Goal: Information Seeking & Learning: Find specific fact

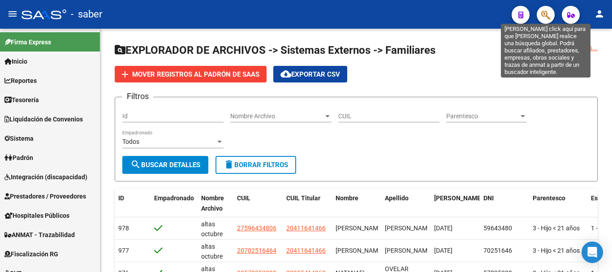
click at [546, 11] on icon "button" at bounding box center [546, 15] width 9 height 10
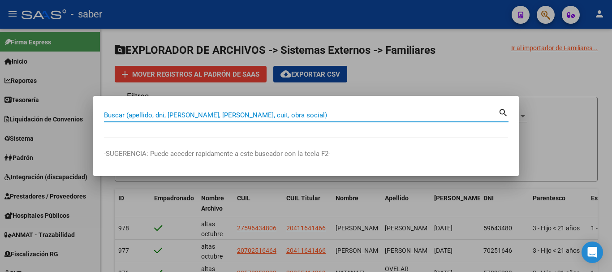
type input "s"
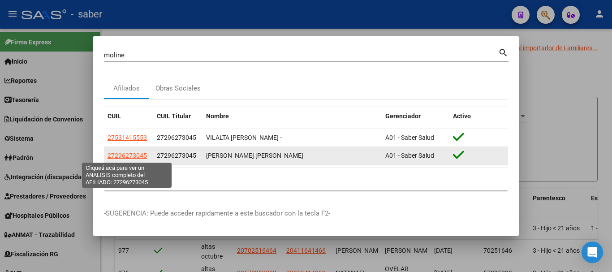
click at [122, 155] on span "27296273045" at bounding box center [127, 155] width 39 height 7
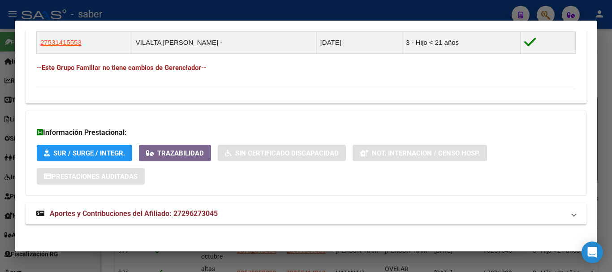
scroll to position [517, 0]
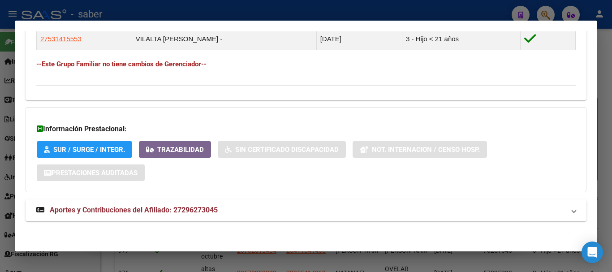
click at [172, 208] on span "Aportes y Contribuciones del Afiliado: 27296273045" at bounding box center [134, 210] width 168 height 9
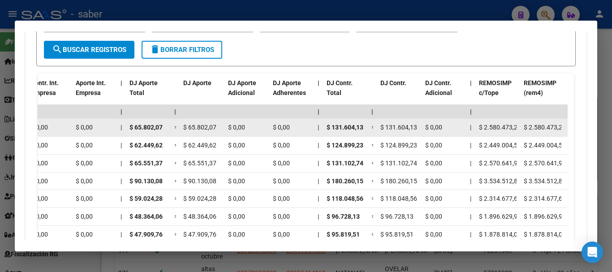
scroll to position [0, 4]
click at [523, 127] on div "202509 30591374105 $ 197.406,20 | | $ 197.406,20 $ 197.406,20 $ 197.406,20 $ 0,…" at bounding box center [166, 128] width 1901 height 18
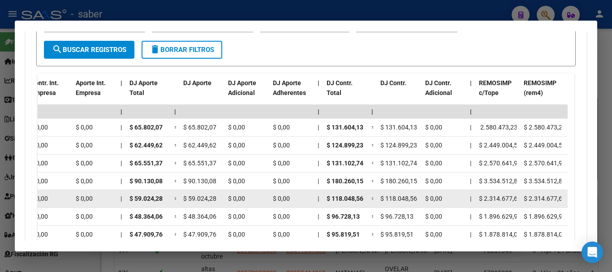
scroll to position [870, 0]
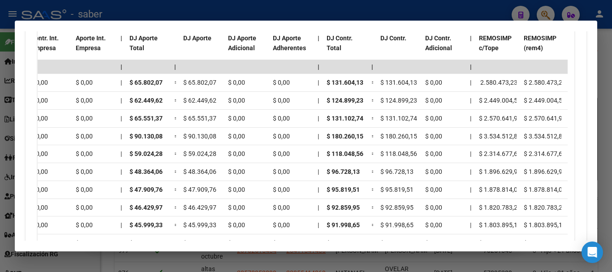
drag, startPoint x: 172, startPoint y: 262, endPoint x: 169, endPoint y: 171, distance: 90.6
click at [171, 262] on div at bounding box center [306, 136] width 612 height 272
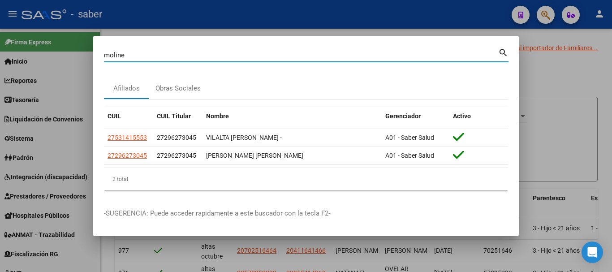
drag, startPoint x: 142, startPoint y: 52, endPoint x: 94, endPoint y: 54, distance: 47.6
click at [94, 54] on mat-dialog-content "moline Buscar (apellido, dni, cuil, nro traspaso, cuit, obra social) search Afi…" at bounding box center [306, 122] width 426 height 151
type input "[DEMOGRAPHIC_DATA]"
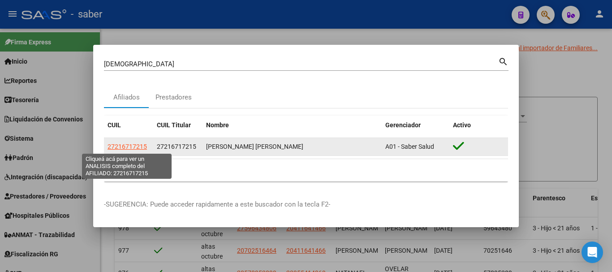
click at [122, 148] on span "27216717215" at bounding box center [127, 146] width 39 height 7
type textarea "27216717215"
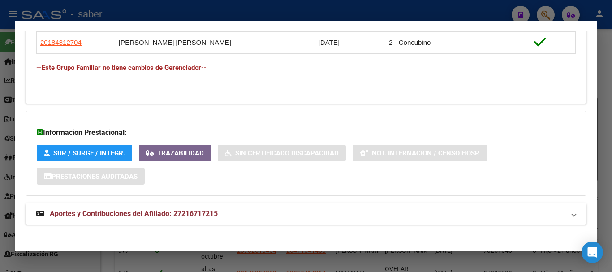
scroll to position [548, 0]
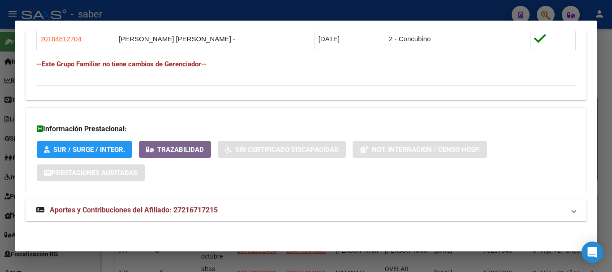
click at [171, 211] on span "Aportes y Contribuciones del Afiliado: 27216717215" at bounding box center [134, 210] width 168 height 9
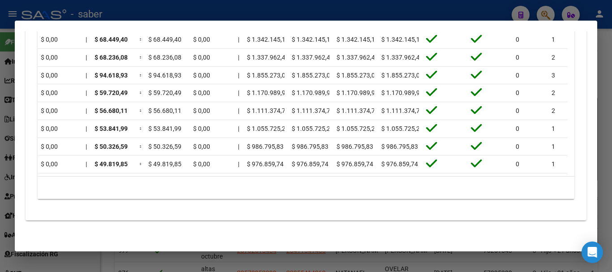
scroll to position [0, 1056]
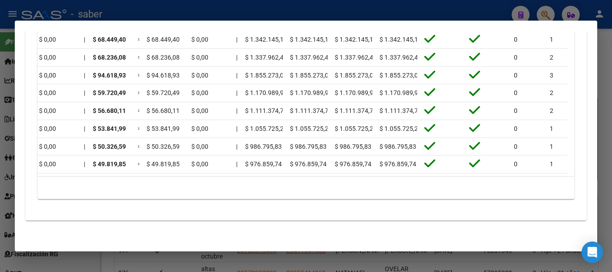
drag, startPoint x: 468, startPoint y: 169, endPoint x: 414, endPoint y: 183, distance: 55.1
click at [414, 183] on div "Período CUIT Deuda | Acta Fisca. | Deuda Bruta x ARCA Dif DDJJ y Trf. DJ Total …" at bounding box center [306, 84] width 537 height 232
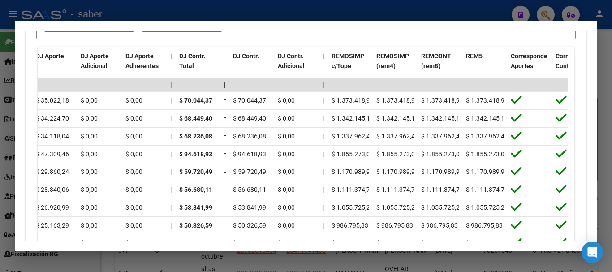
scroll to position [929, 0]
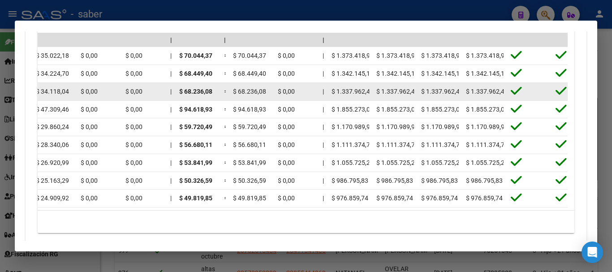
click at [324, 86] on datatable-body-cell "|" at bounding box center [323, 91] width 9 height 17
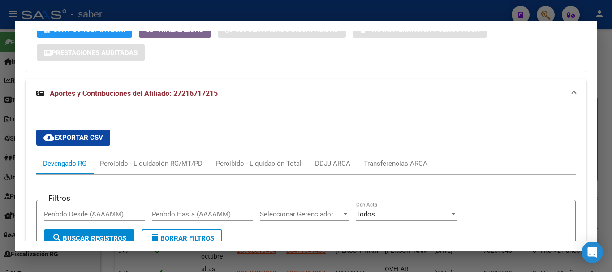
scroll to position [660, 0]
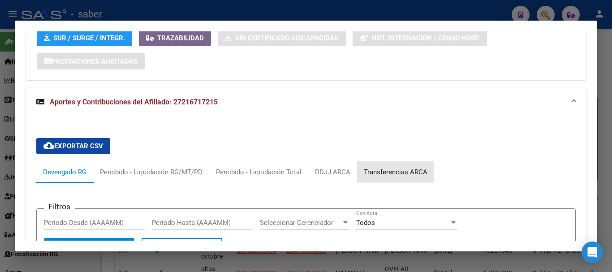
click at [411, 169] on div "Transferencias ARCA" at bounding box center [396, 172] width 64 height 10
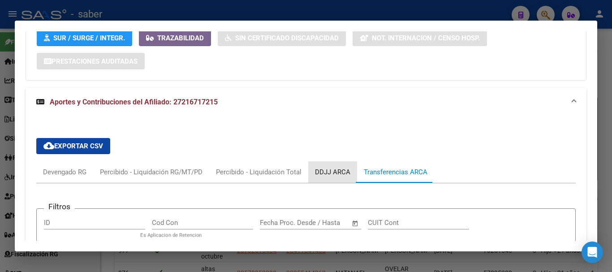
click at [337, 169] on div "DDJJ ARCA" at bounding box center [332, 172] width 35 height 10
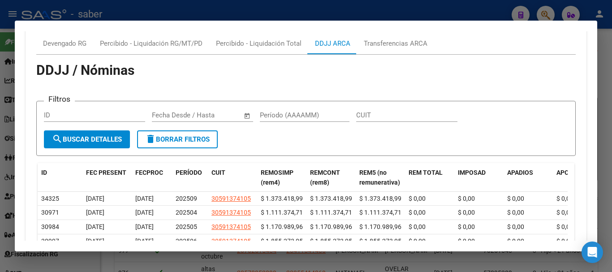
scroll to position [750, 0]
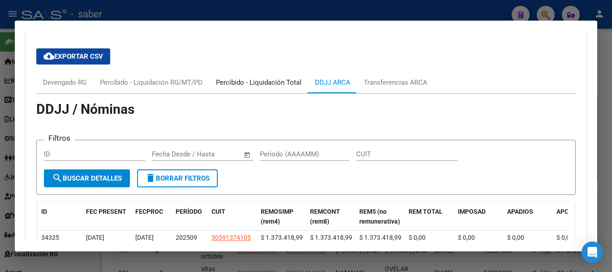
click at [244, 83] on div "Percibido - Liquidación Total" at bounding box center [259, 83] width 86 height 10
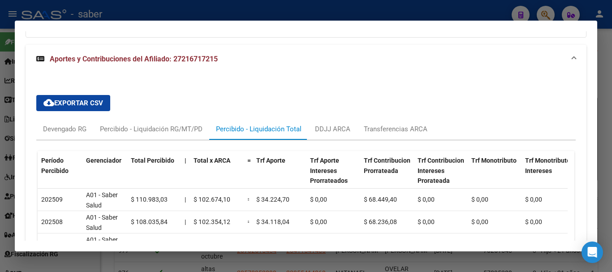
scroll to position [744, 0]
